Goal: Check status: Check status

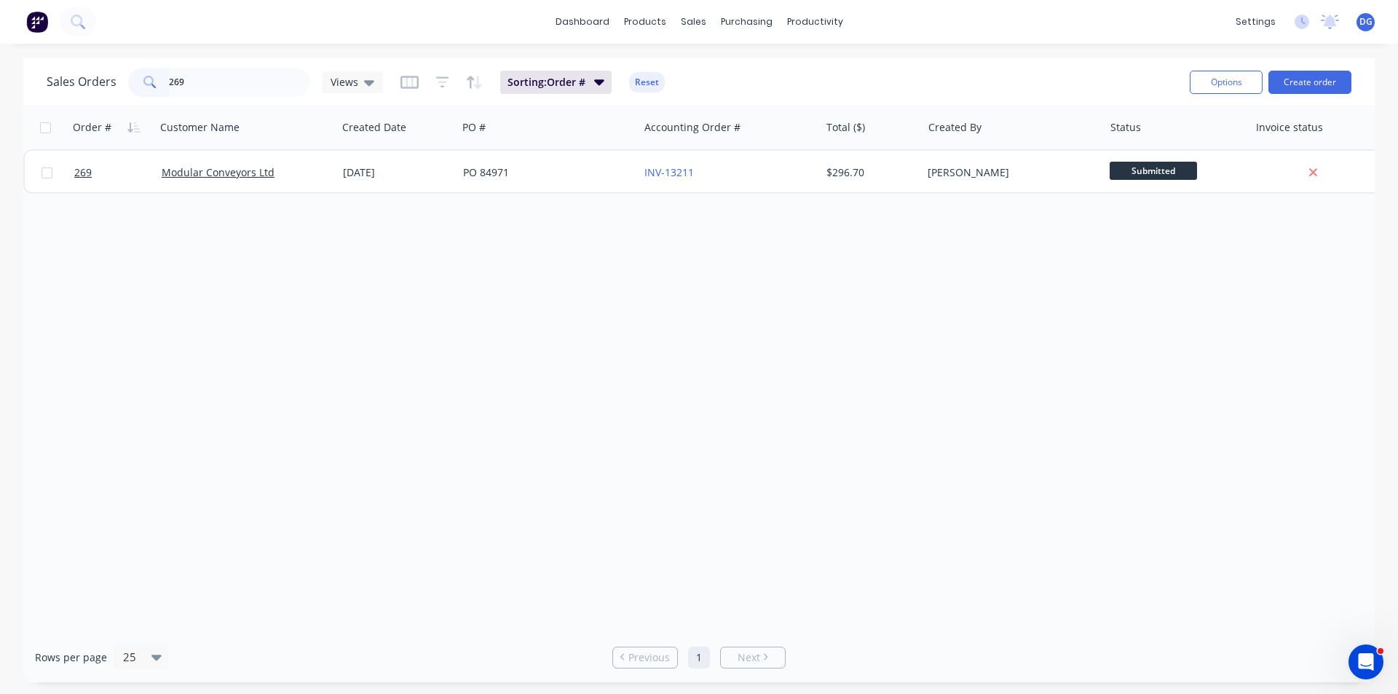
click at [198, 77] on input "269" at bounding box center [240, 82] width 142 height 29
click at [147, 83] on icon at bounding box center [149, 82] width 13 height 13
click at [199, 81] on input "203" at bounding box center [240, 82] width 142 height 29
type input "2"
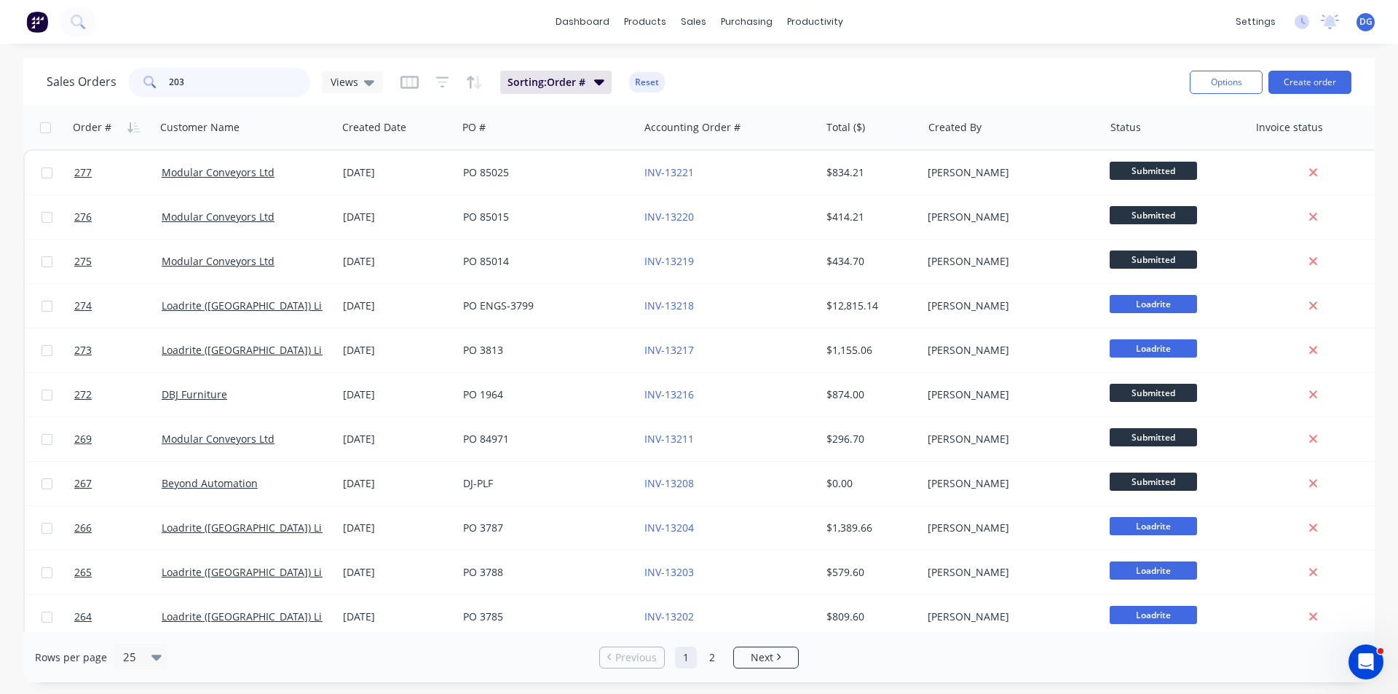
type input "203"
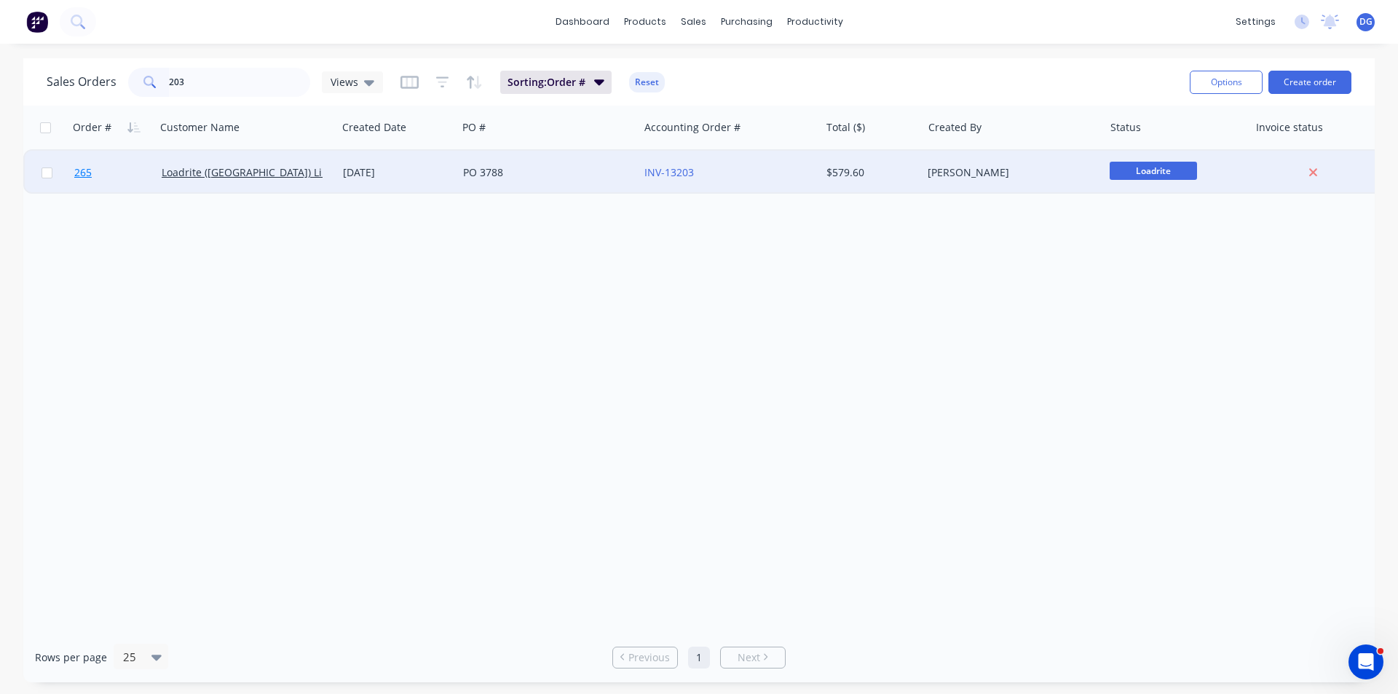
click at [86, 172] on span "265" at bounding box center [82, 172] width 17 height 15
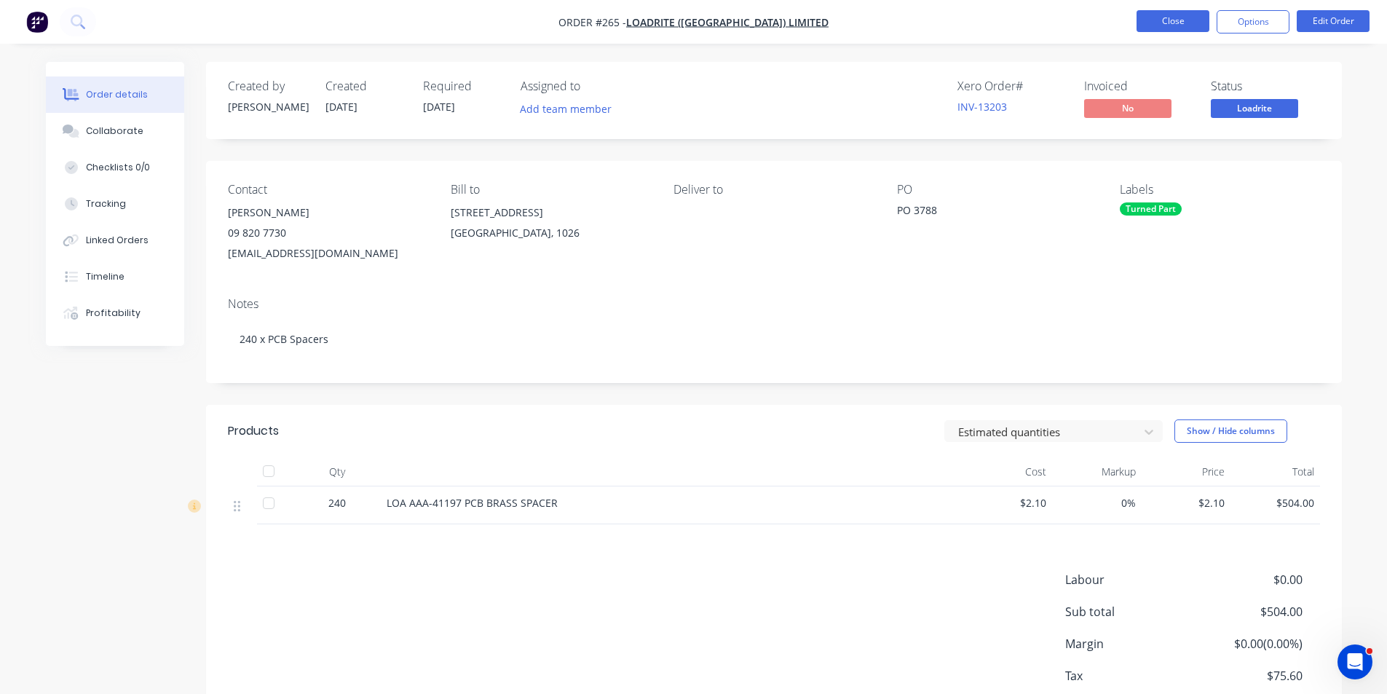
click at [1149, 23] on button "Close" at bounding box center [1172, 21] width 73 height 22
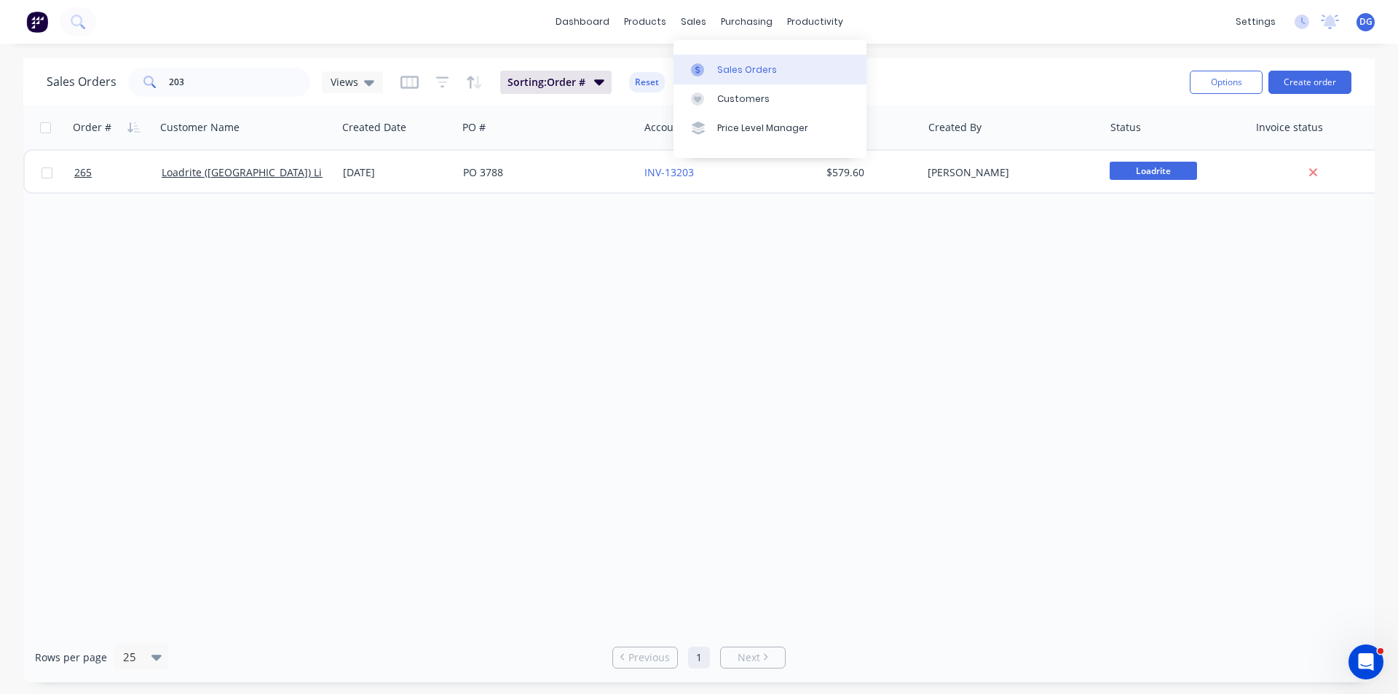
click at [729, 73] on div "Sales Orders" at bounding box center [747, 69] width 60 height 13
click at [195, 84] on input "203" at bounding box center [240, 82] width 142 height 29
type input "2"
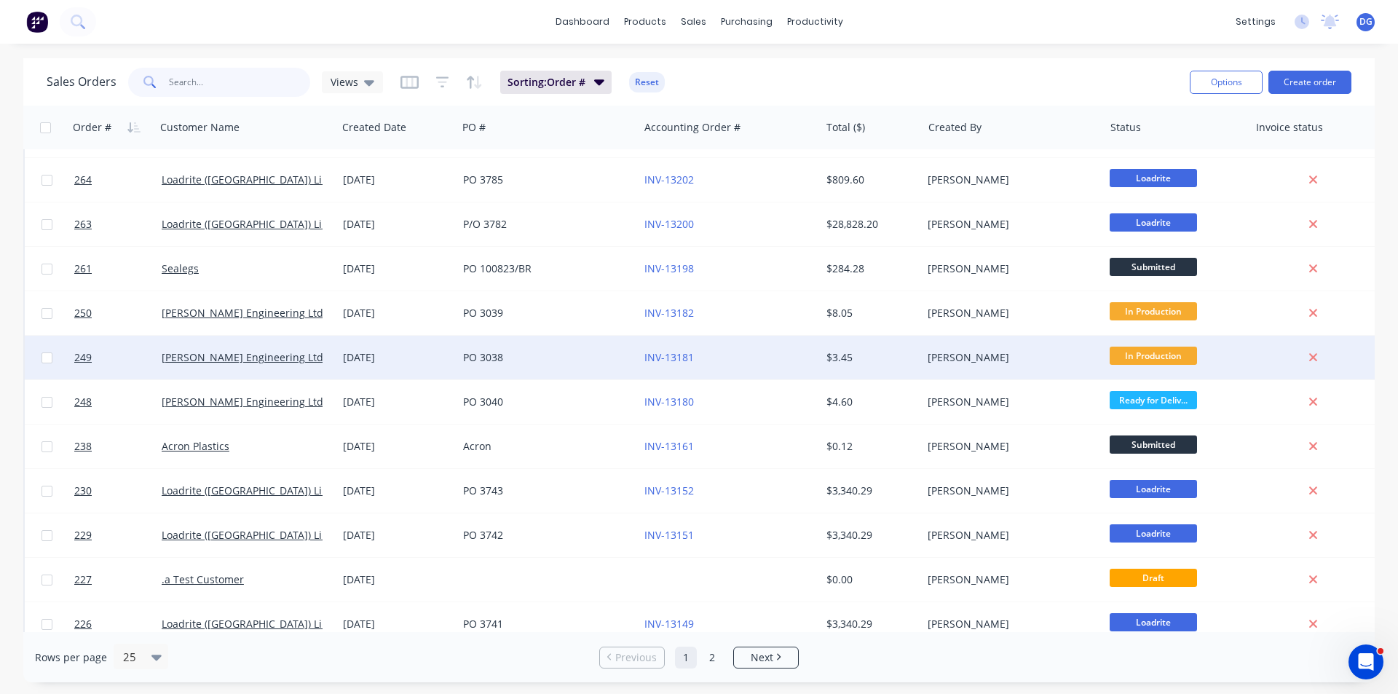
scroll to position [635, 0]
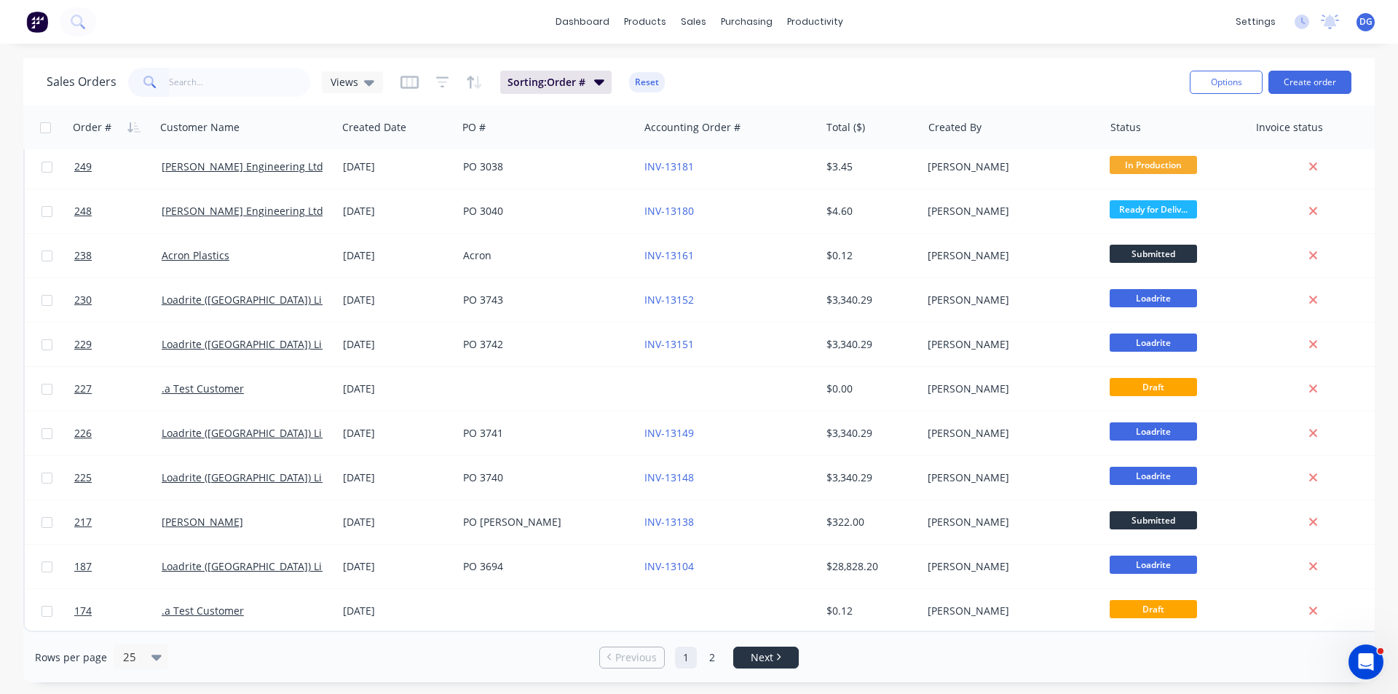
click at [780, 662] on link "Next" at bounding box center [766, 657] width 64 height 15
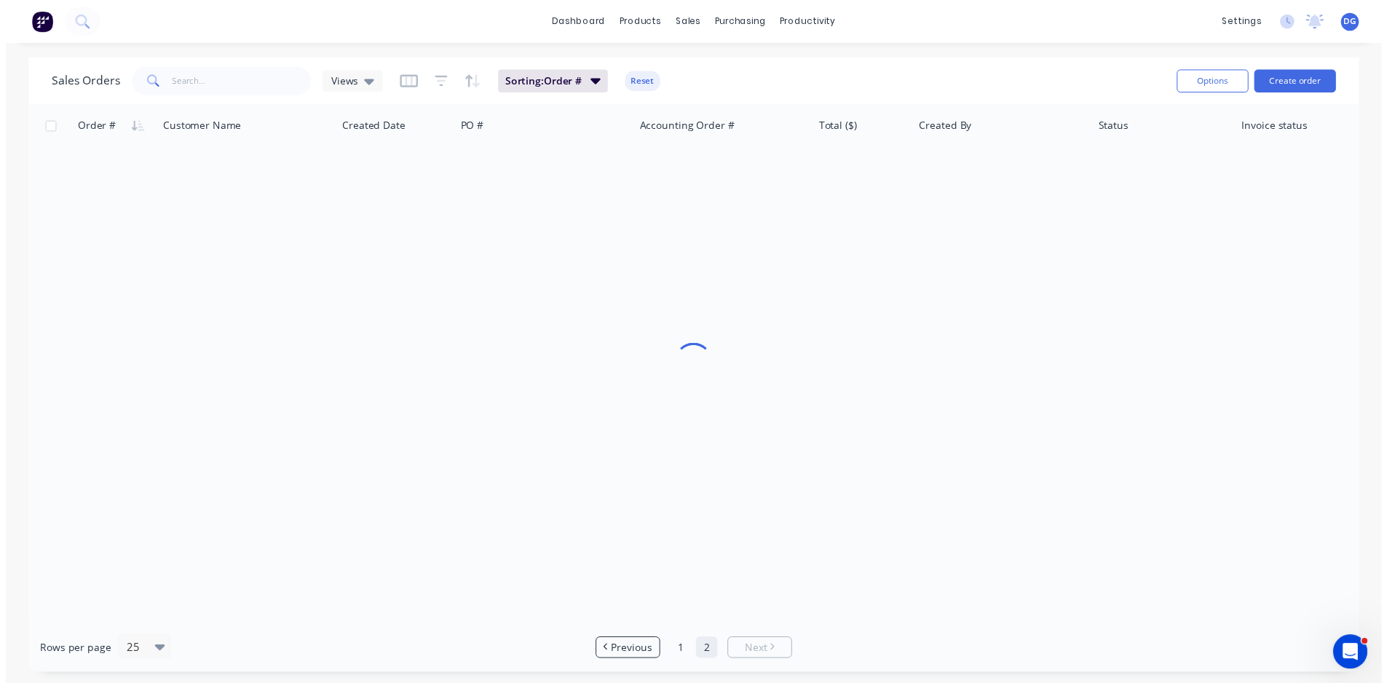
scroll to position [0, 0]
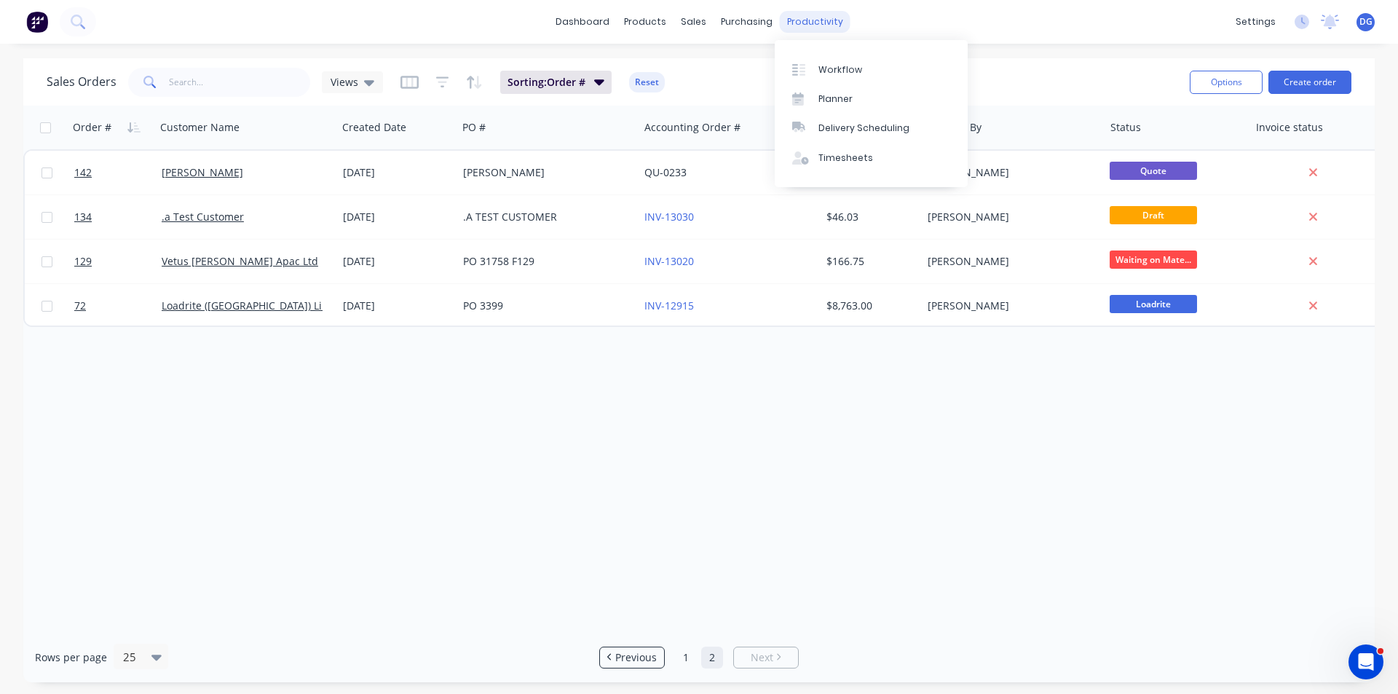
click at [801, 23] on div "productivity" at bounding box center [815, 22] width 71 height 22
click at [842, 74] on div "Workflow" at bounding box center [840, 69] width 44 height 13
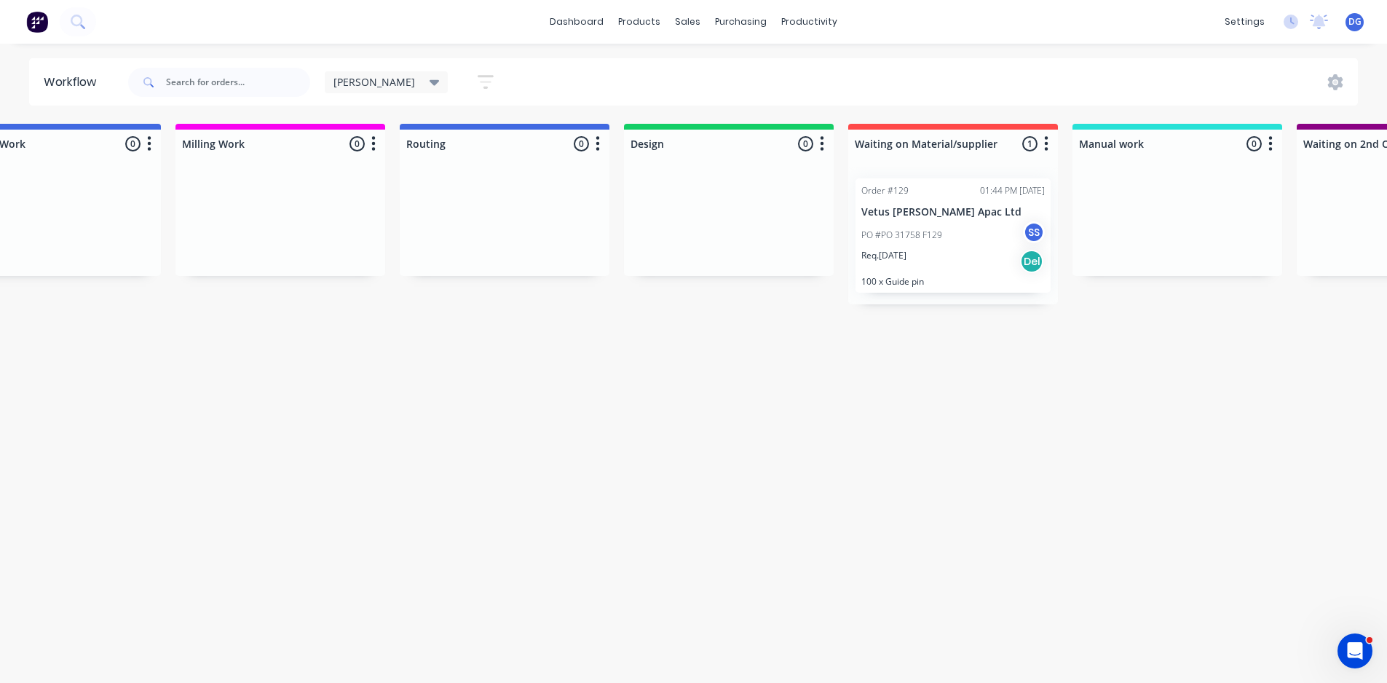
scroll to position [0, 844]
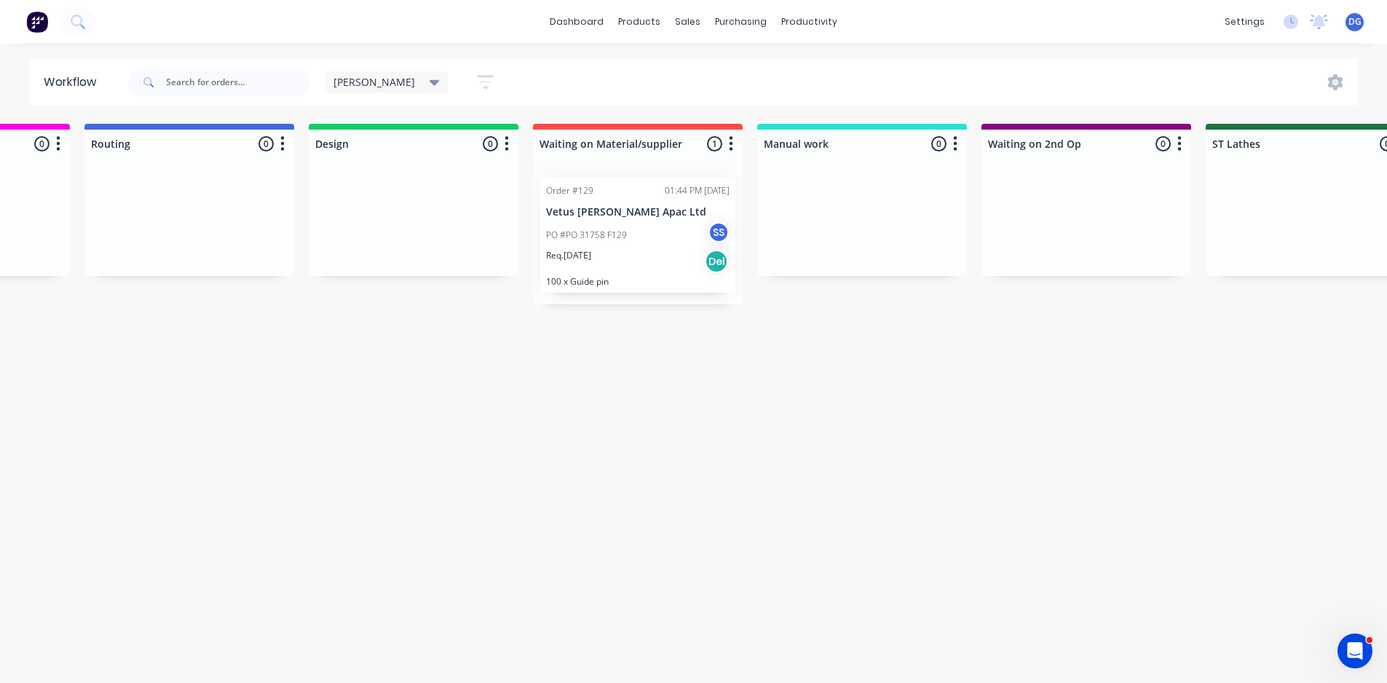
click at [614, 248] on div "PO #PO 31758 F129 SS" at bounding box center [637, 235] width 183 height 28
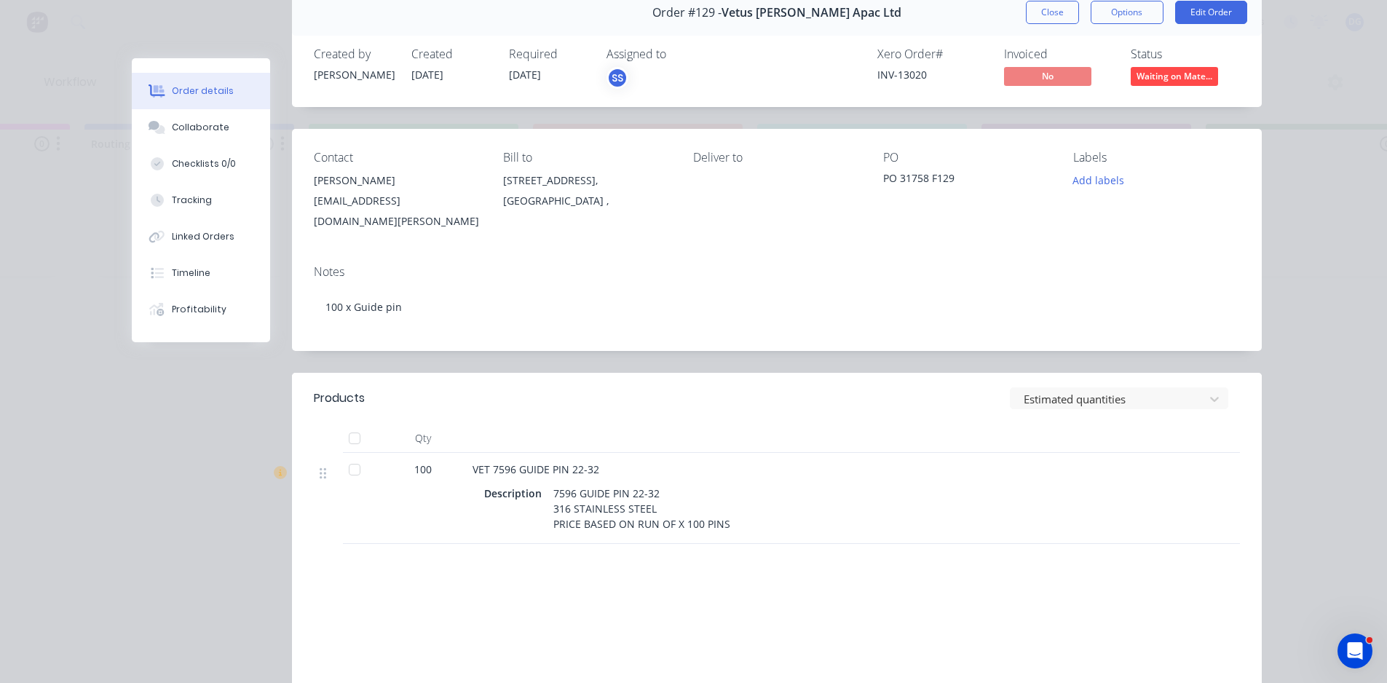
scroll to position [0, 0]
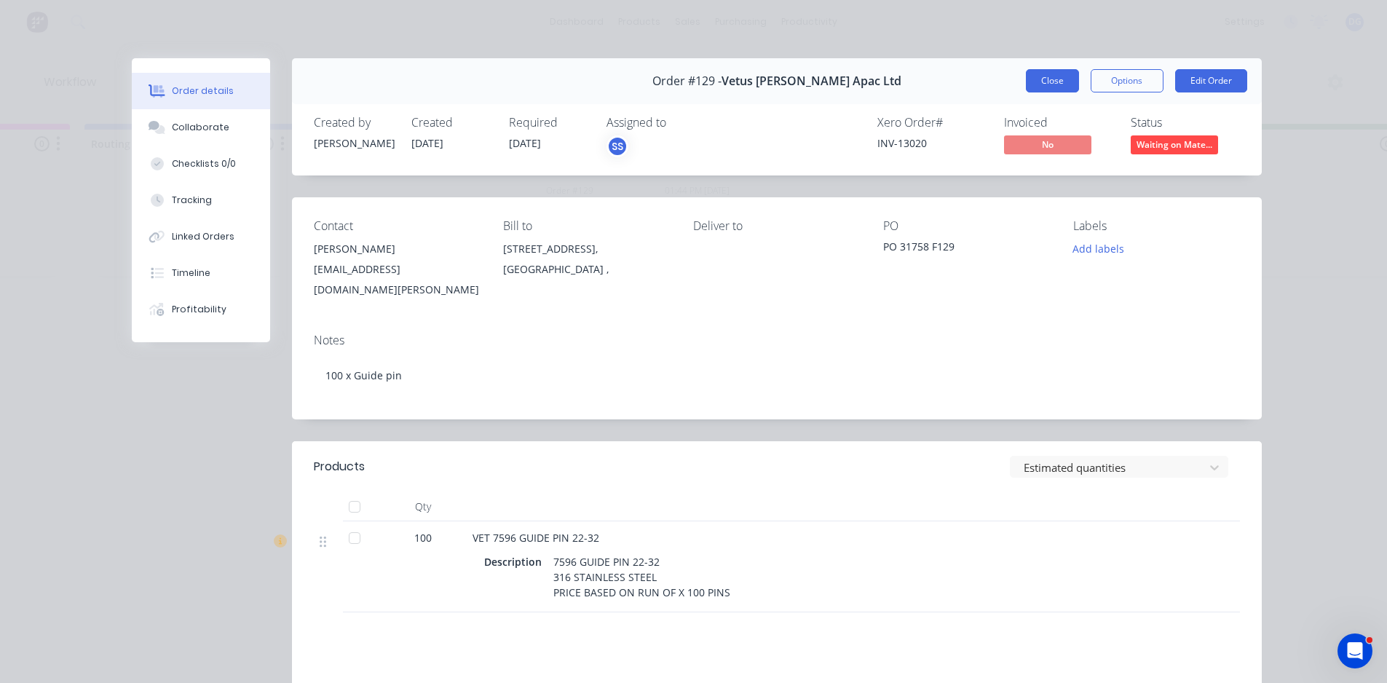
click at [1042, 74] on button "Close" at bounding box center [1052, 80] width 53 height 23
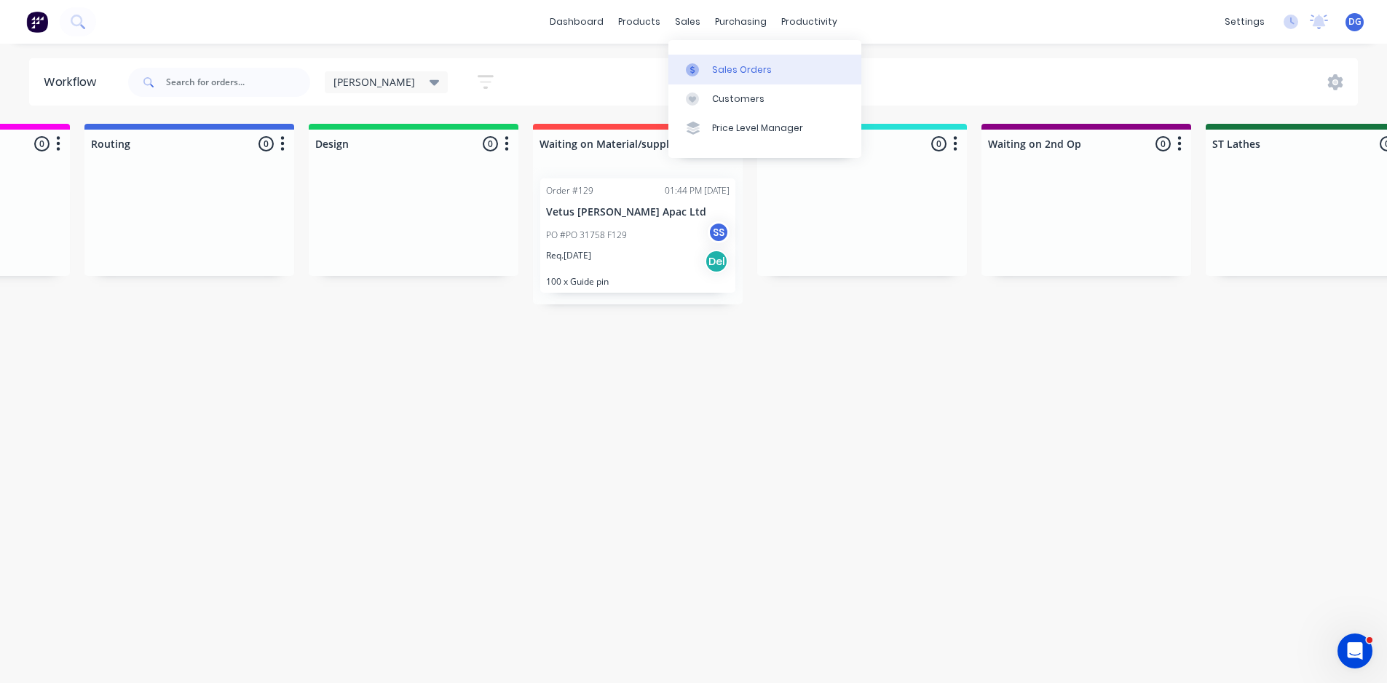
click at [726, 74] on div "Sales Orders" at bounding box center [742, 69] width 60 height 13
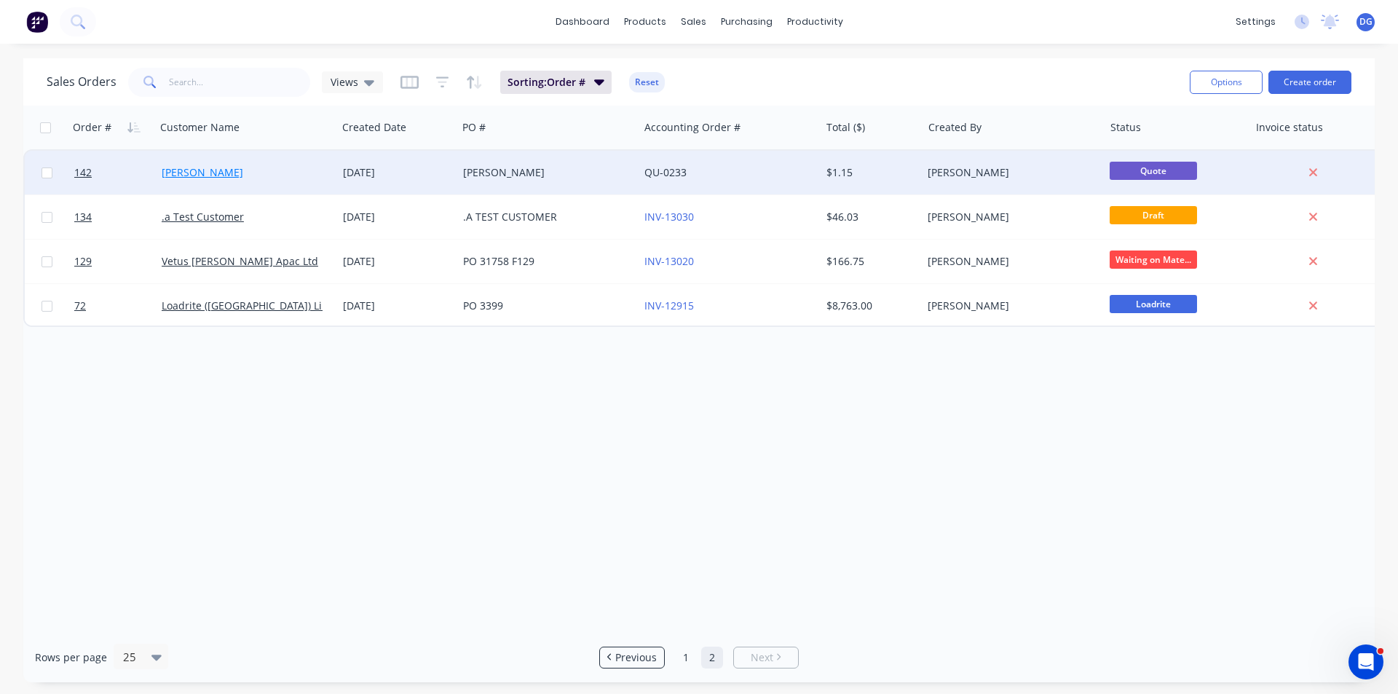
click at [197, 170] on link "[PERSON_NAME]" at bounding box center [203, 172] width 82 height 14
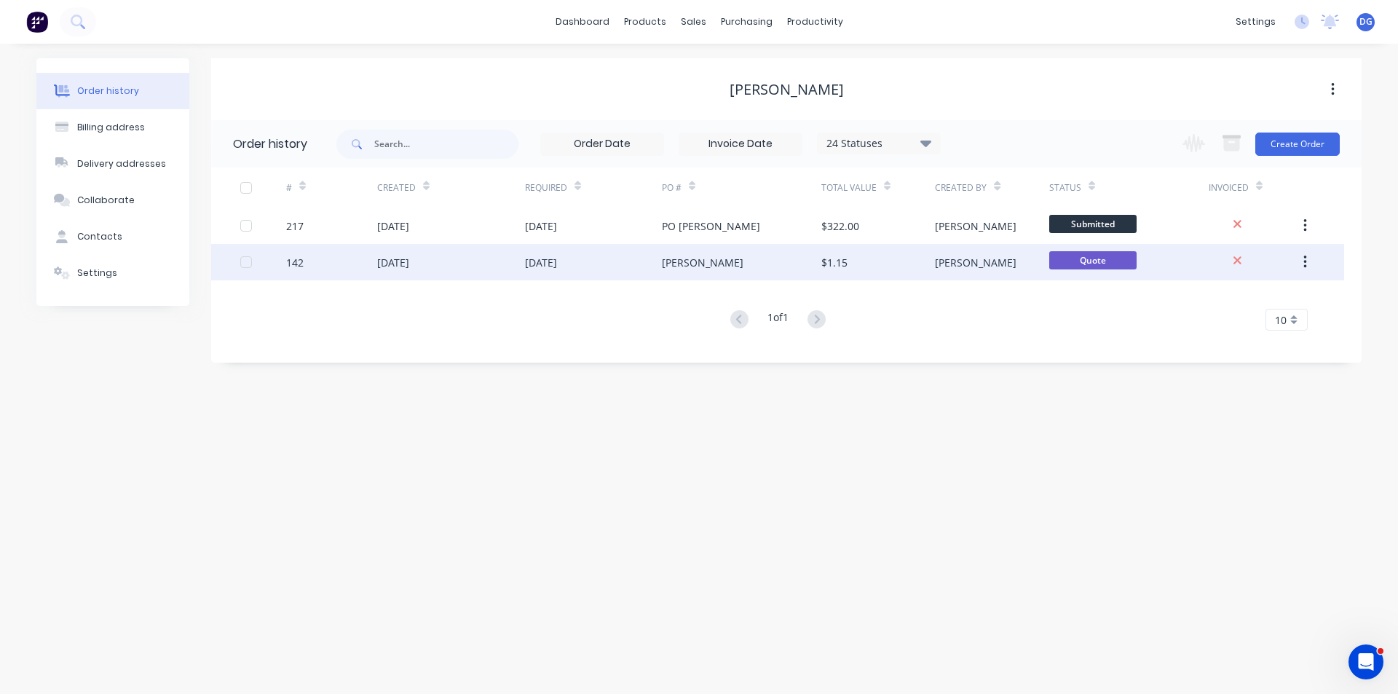
click at [404, 259] on div "[DATE]" at bounding box center [393, 262] width 32 height 15
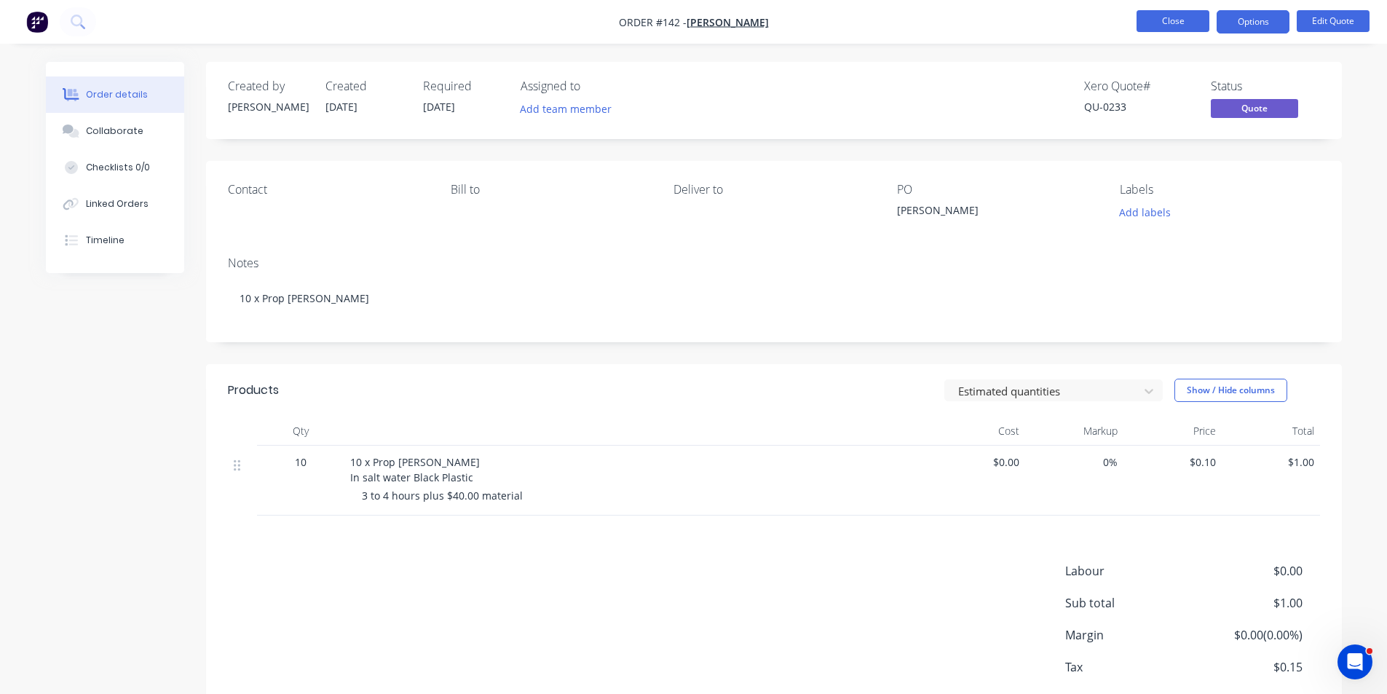
click at [1174, 21] on button "Close" at bounding box center [1172, 21] width 73 height 22
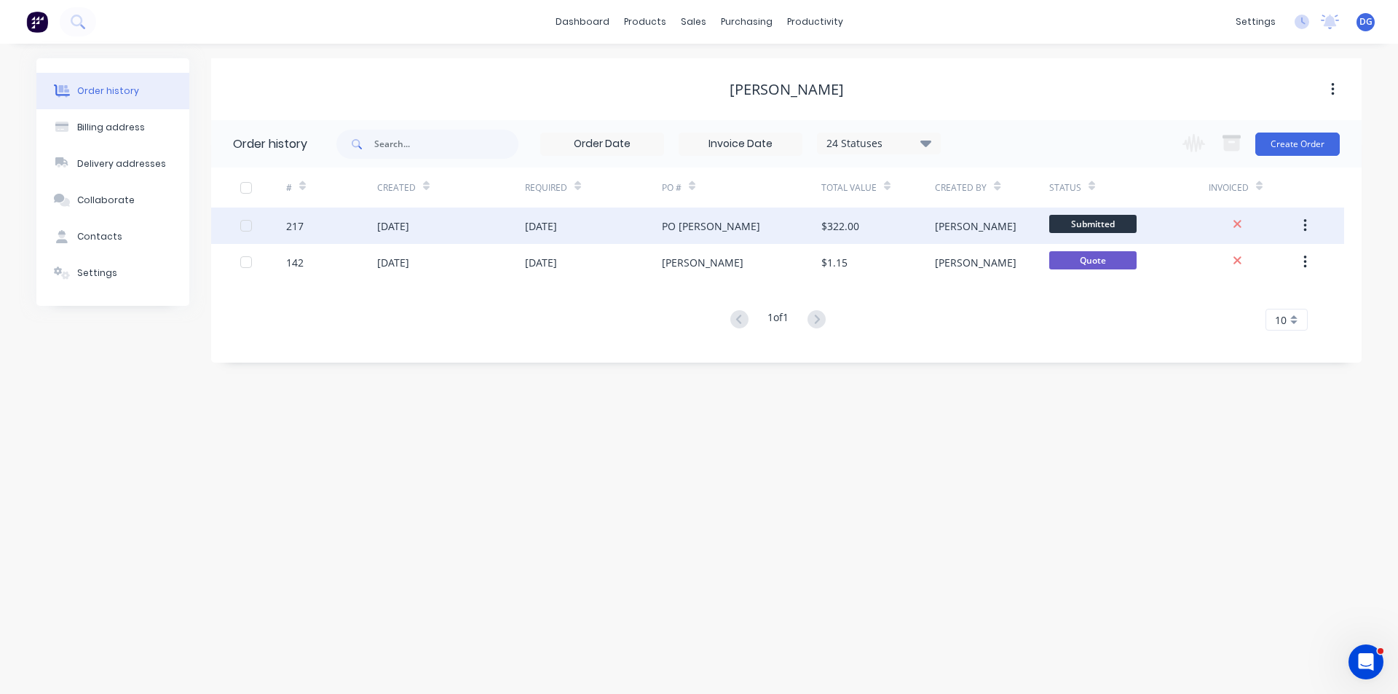
click at [298, 223] on div "217" at bounding box center [294, 225] width 17 height 15
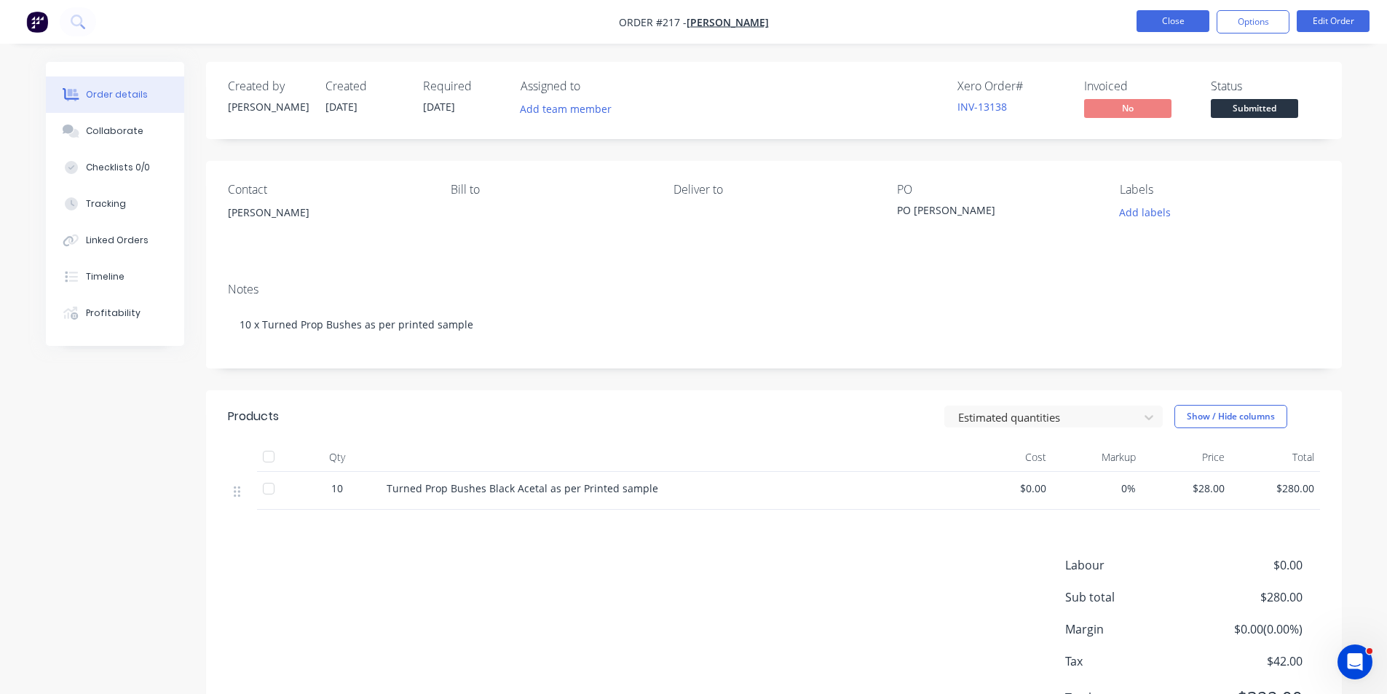
click at [1182, 20] on button "Close" at bounding box center [1172, 21] width 73 height 22
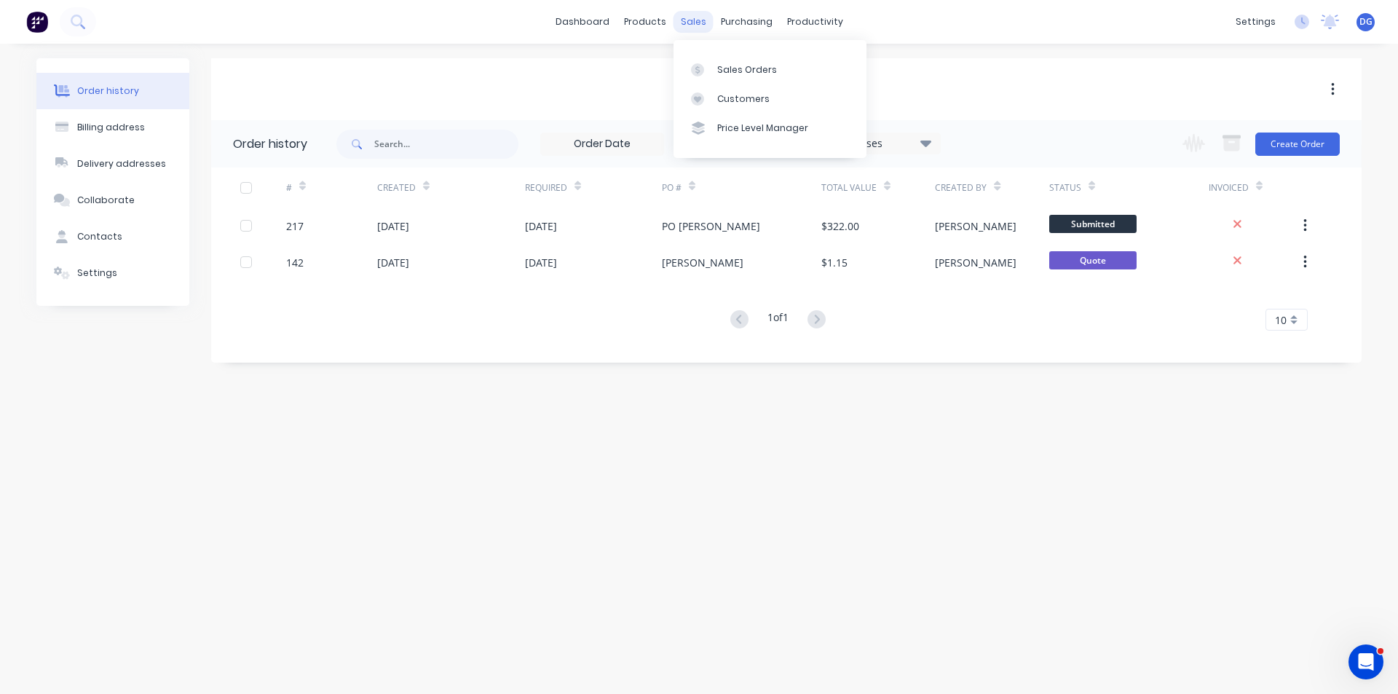
click at [696, 28] on div "sales" at bounding box center [693, 22] width 40 height 22
click at [735, 69] on div "Sales Orders" at bounding box center [747, 69] width 60 height 13
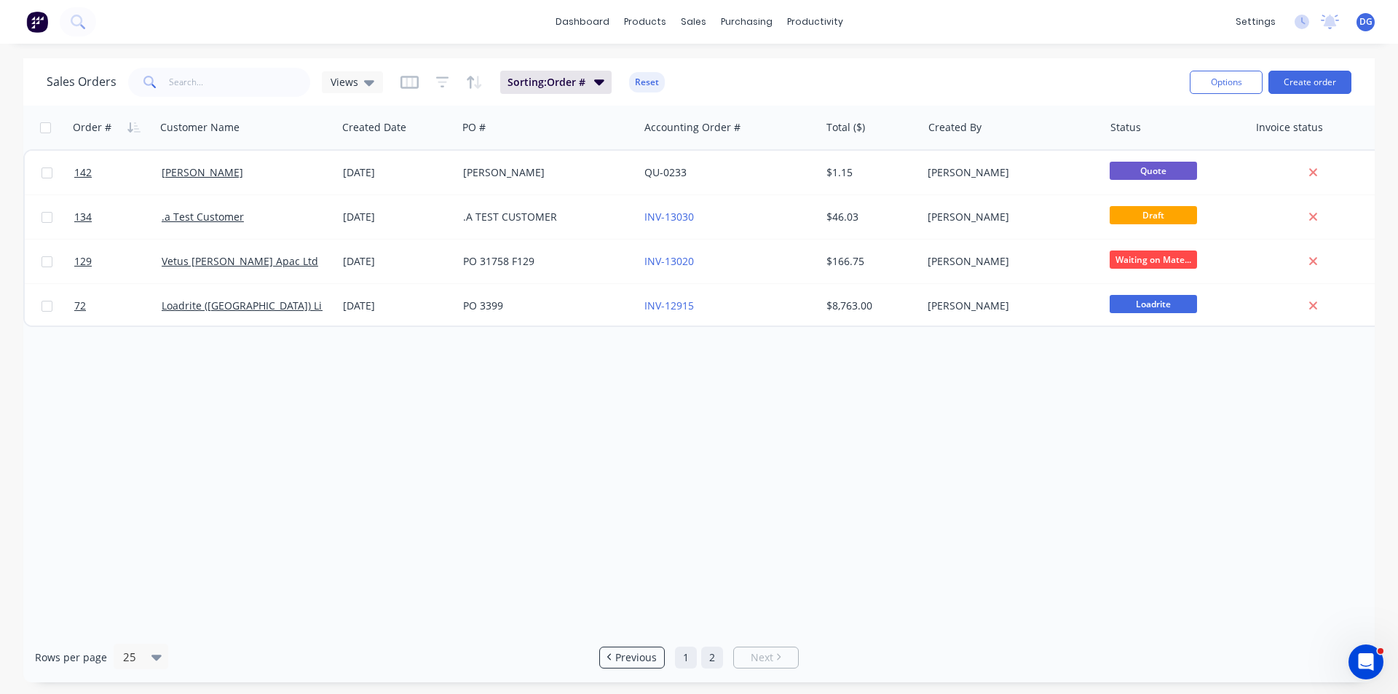
click at [689, 657] on link "1" at bounding box center [686, 657] width 22 height 22
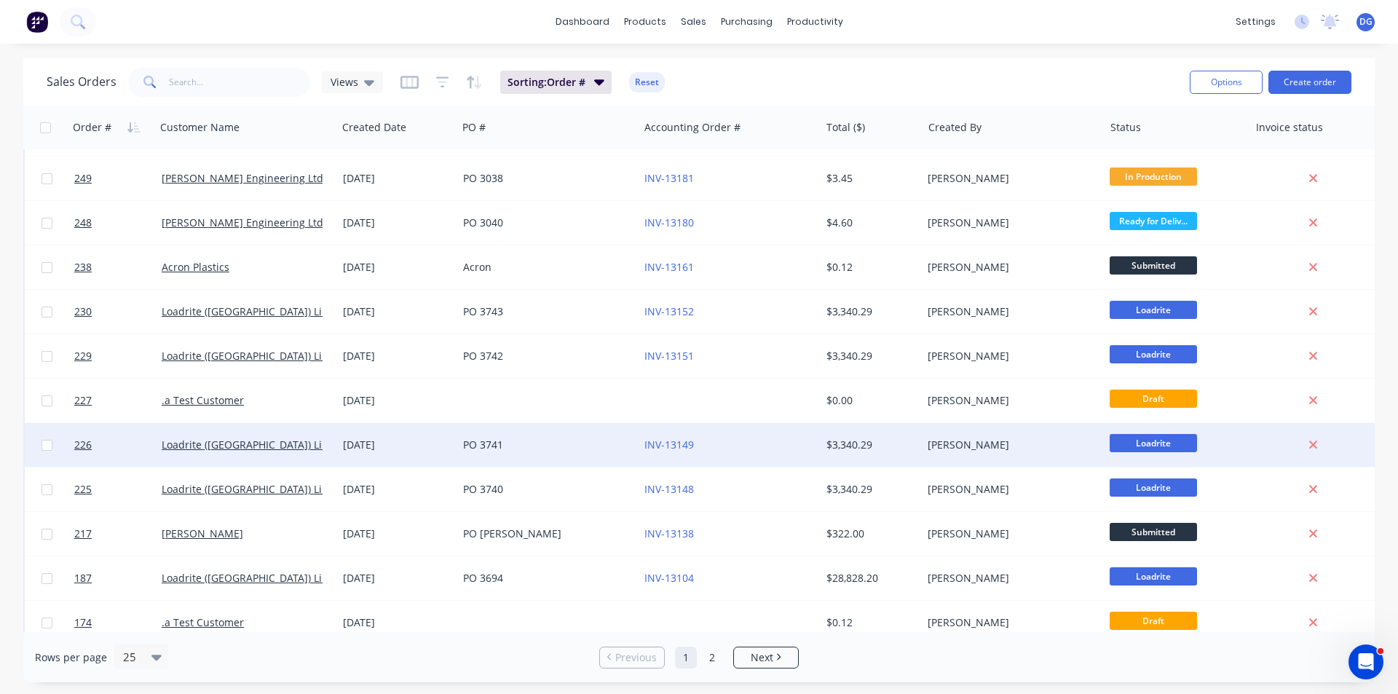
scroll to position [635, 0]
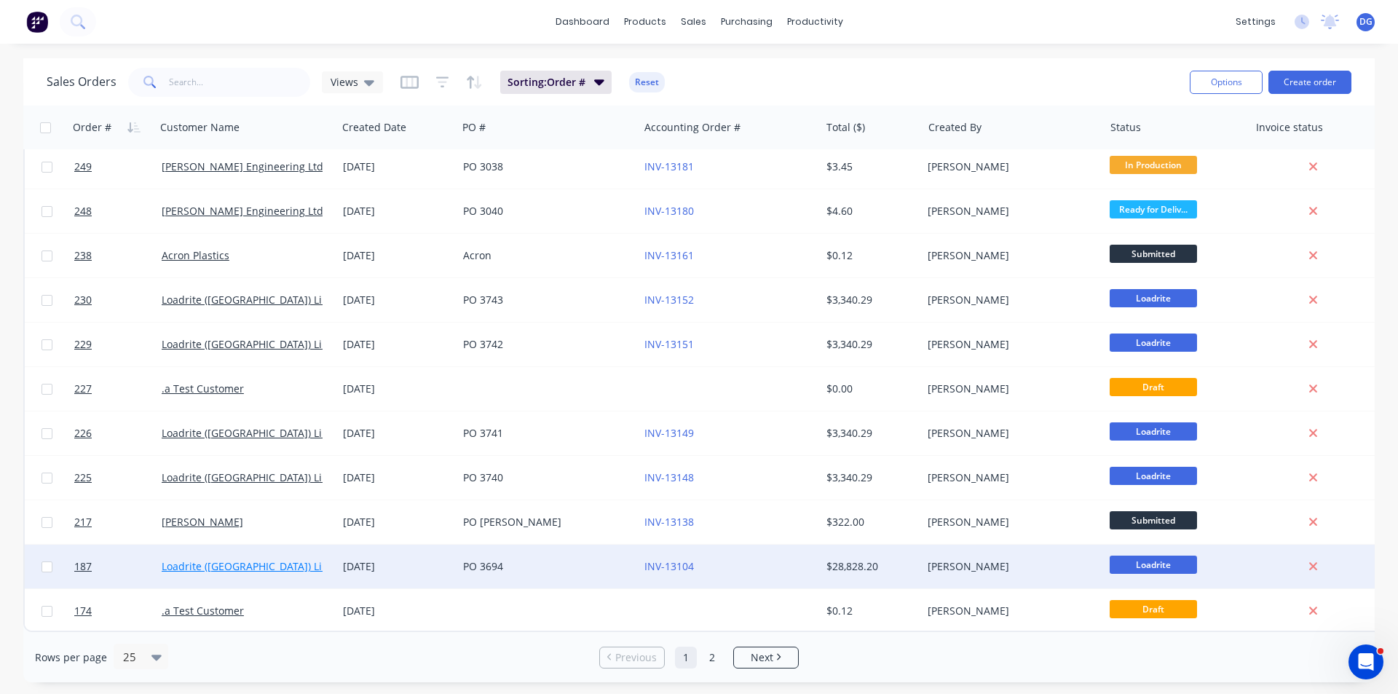
click at [237, 561] on link "Loadrite ([GEOGRAPHIC_DATA]) Limited" at bounding box center [256, 566] width 189 height 14
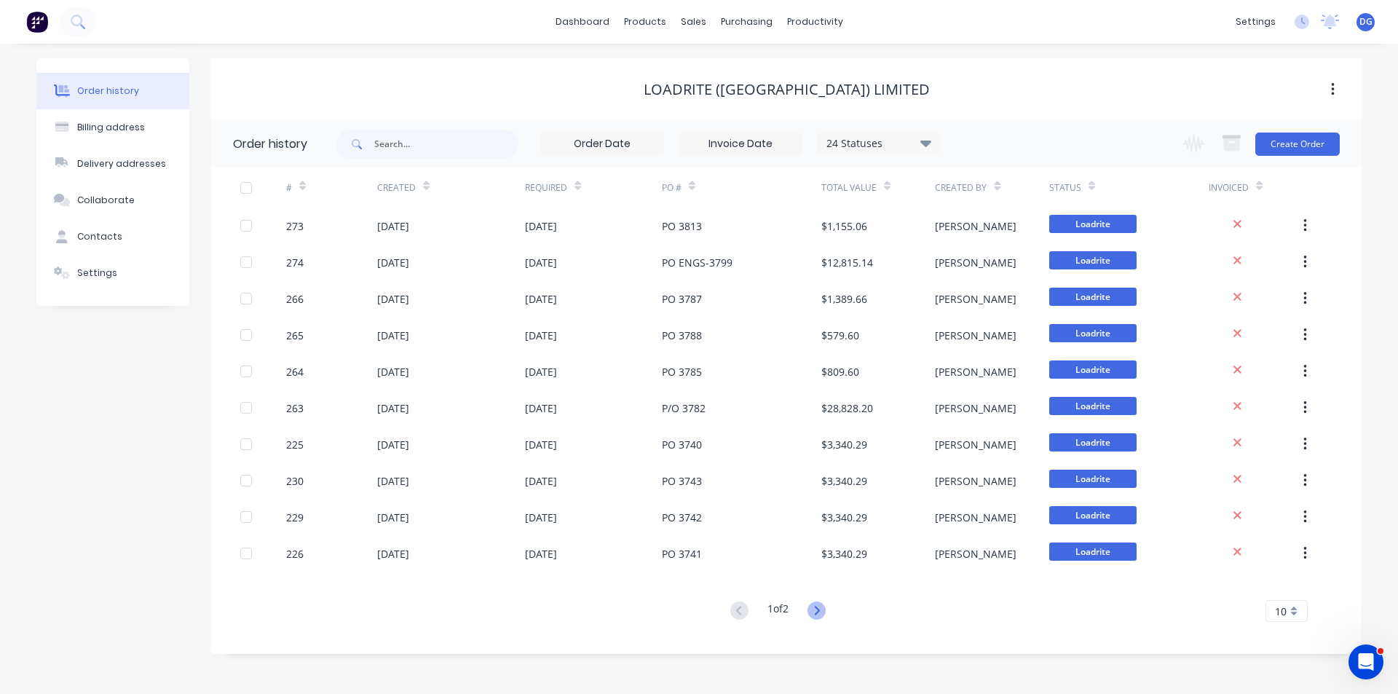
click at [818, 609] on icon at bounding box center [816, 610] width 18 height 18
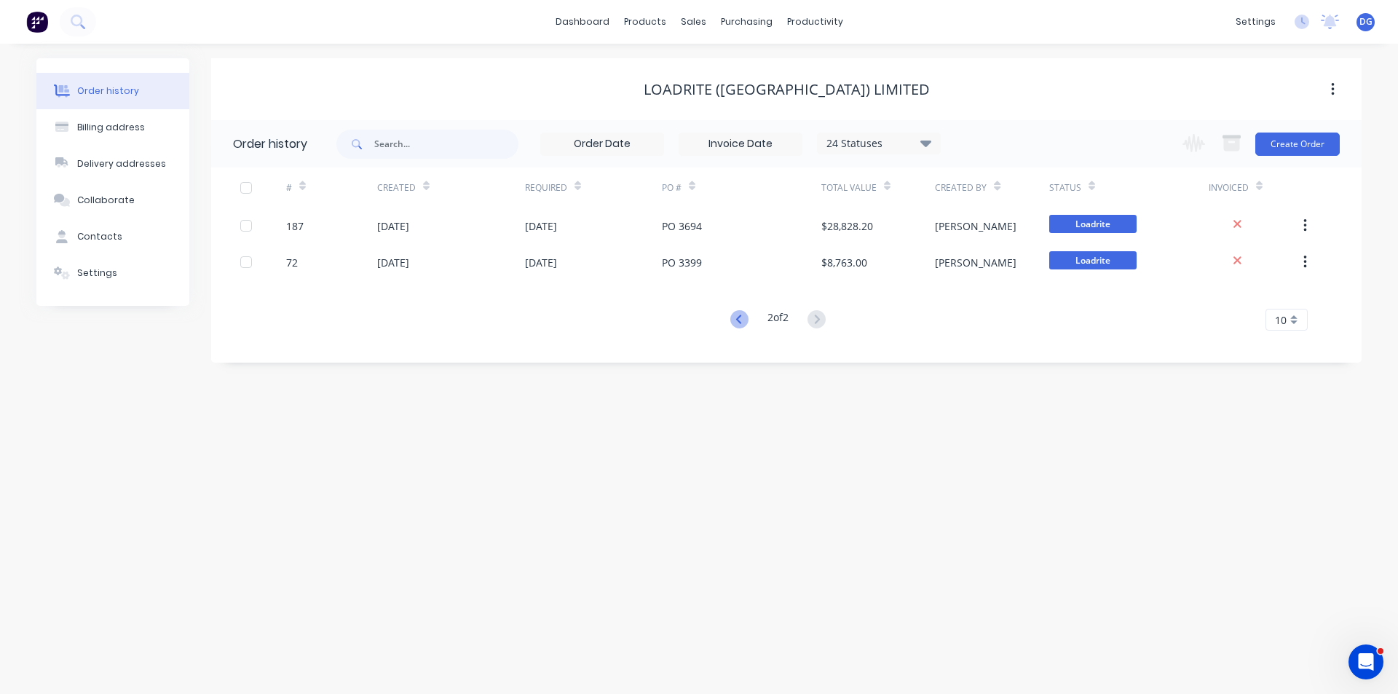
click at [730, 319] on icon at bounding box center [739, 319] width 18 height 18
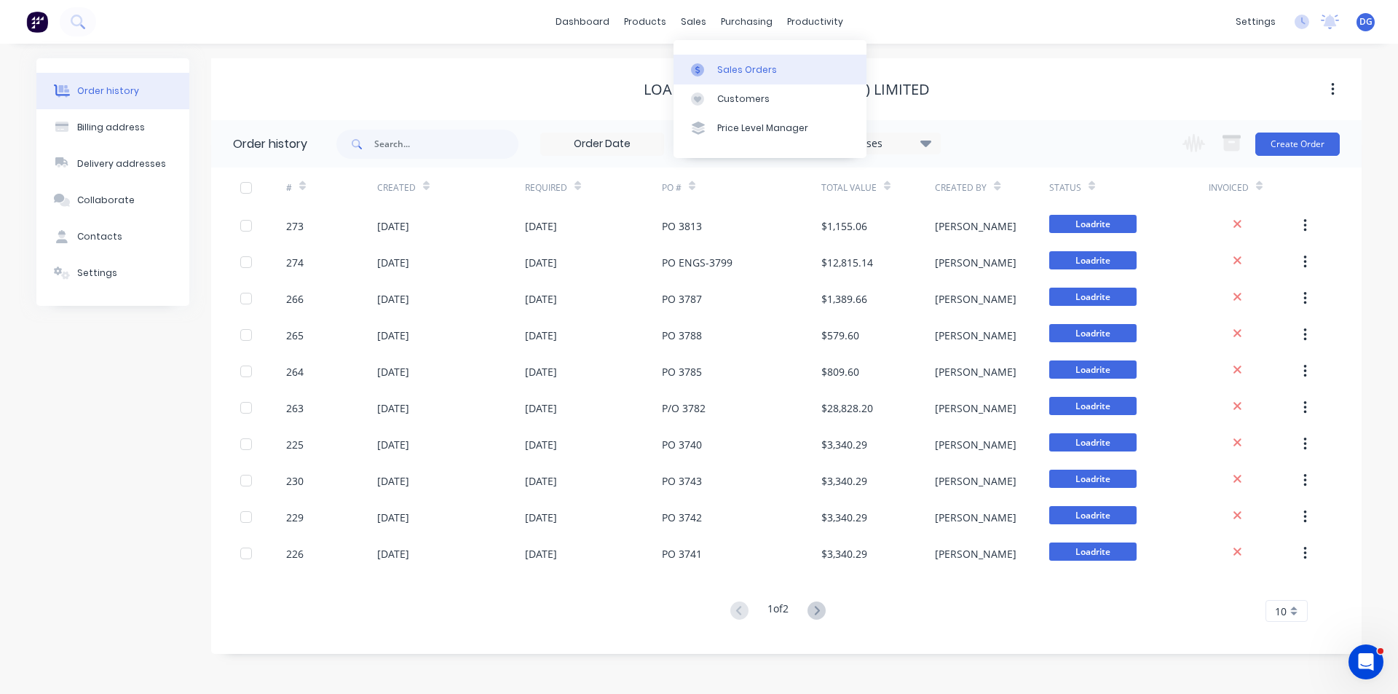
click at [717, 69] on div "Sales Orders" at bounding box center [747, 69] width 60 height 13
